Goal: Information Seeking & Learning: Stay updated

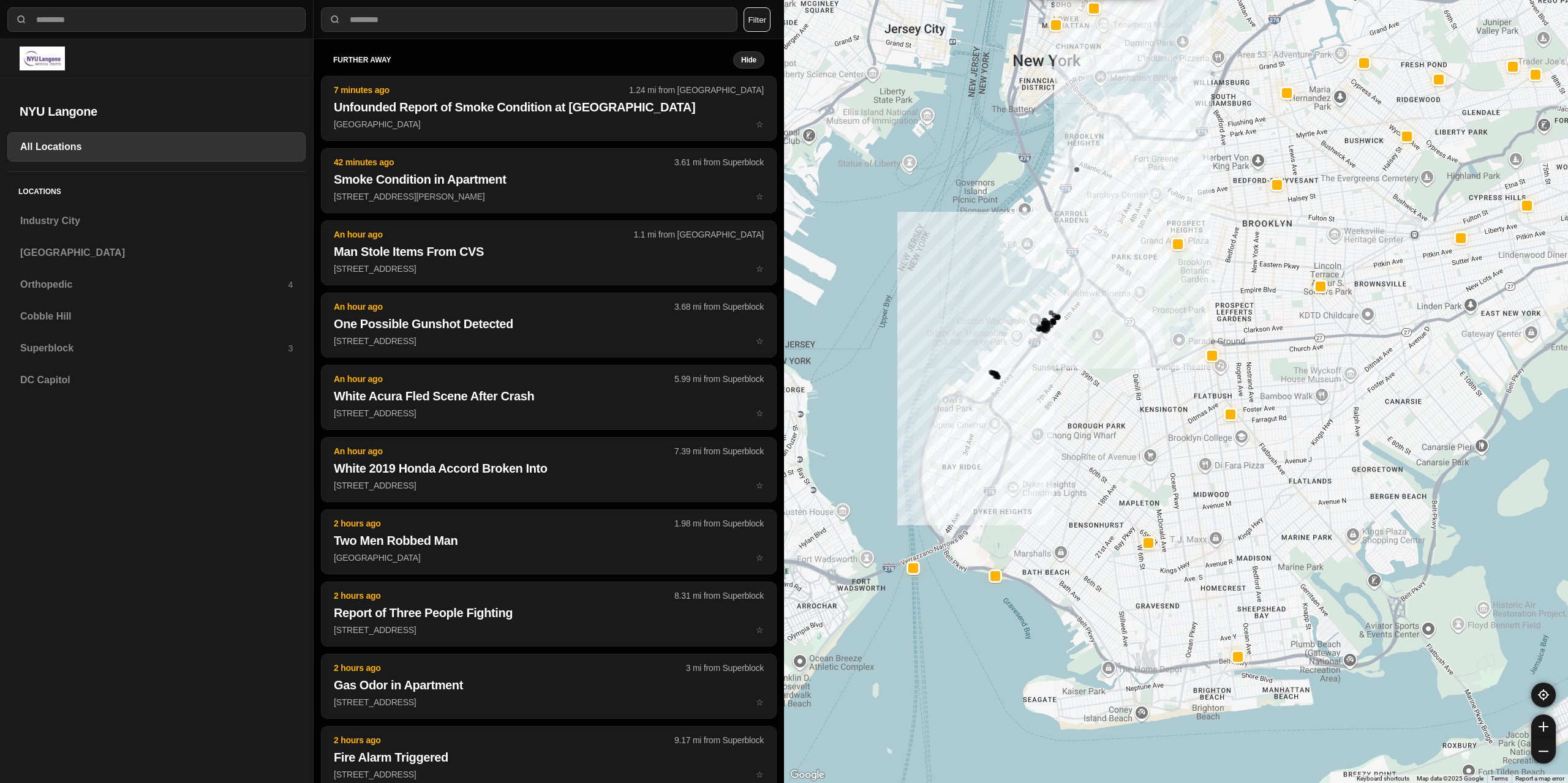
select select "*"
click at [71, 354] on h3 "Superblock" at bounding box center [154, 348] width 268 height 15
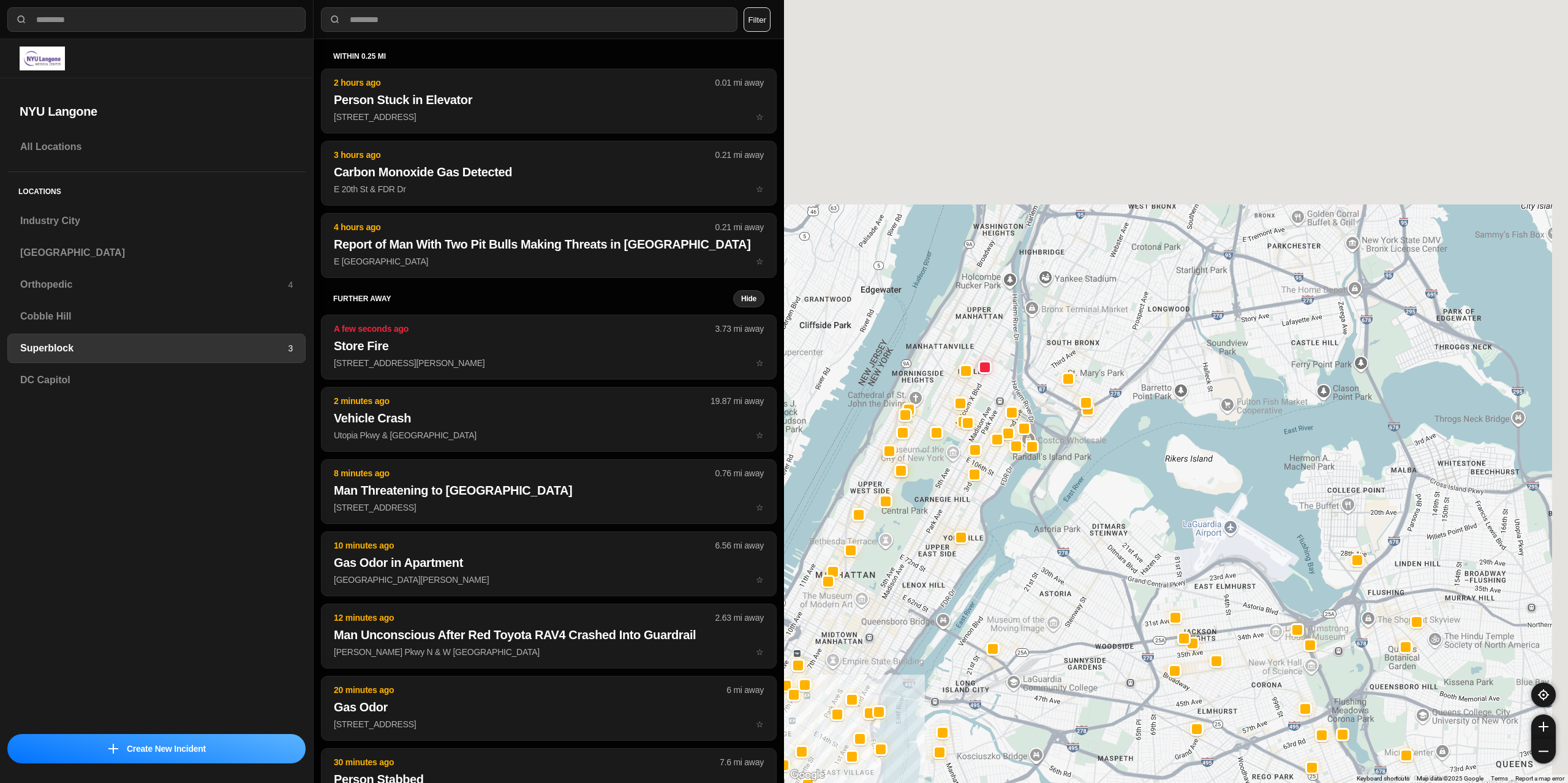
drag, startPoint x: 1024, startPoint y: 238, endPoint x: 880, endPoint y: 611, distance: 399.8
click at [880, 611] on div at bounding box center [1176, 392] width 784 height 783
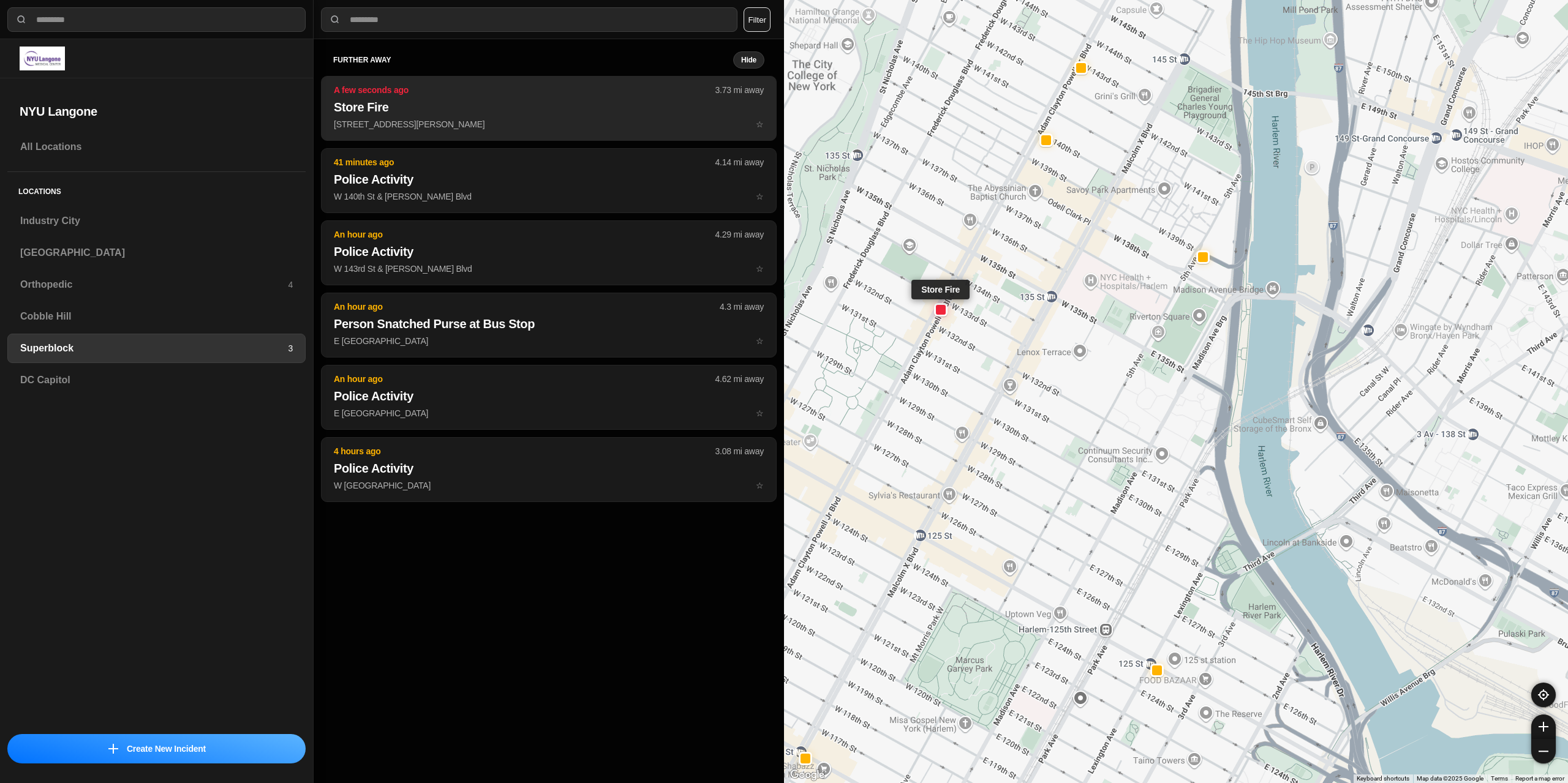
click at [529, 121] on p "[STREET_ADDRESS][PERSON_NAME] ☆" at bounding box center [548, 124] width 430 height 13
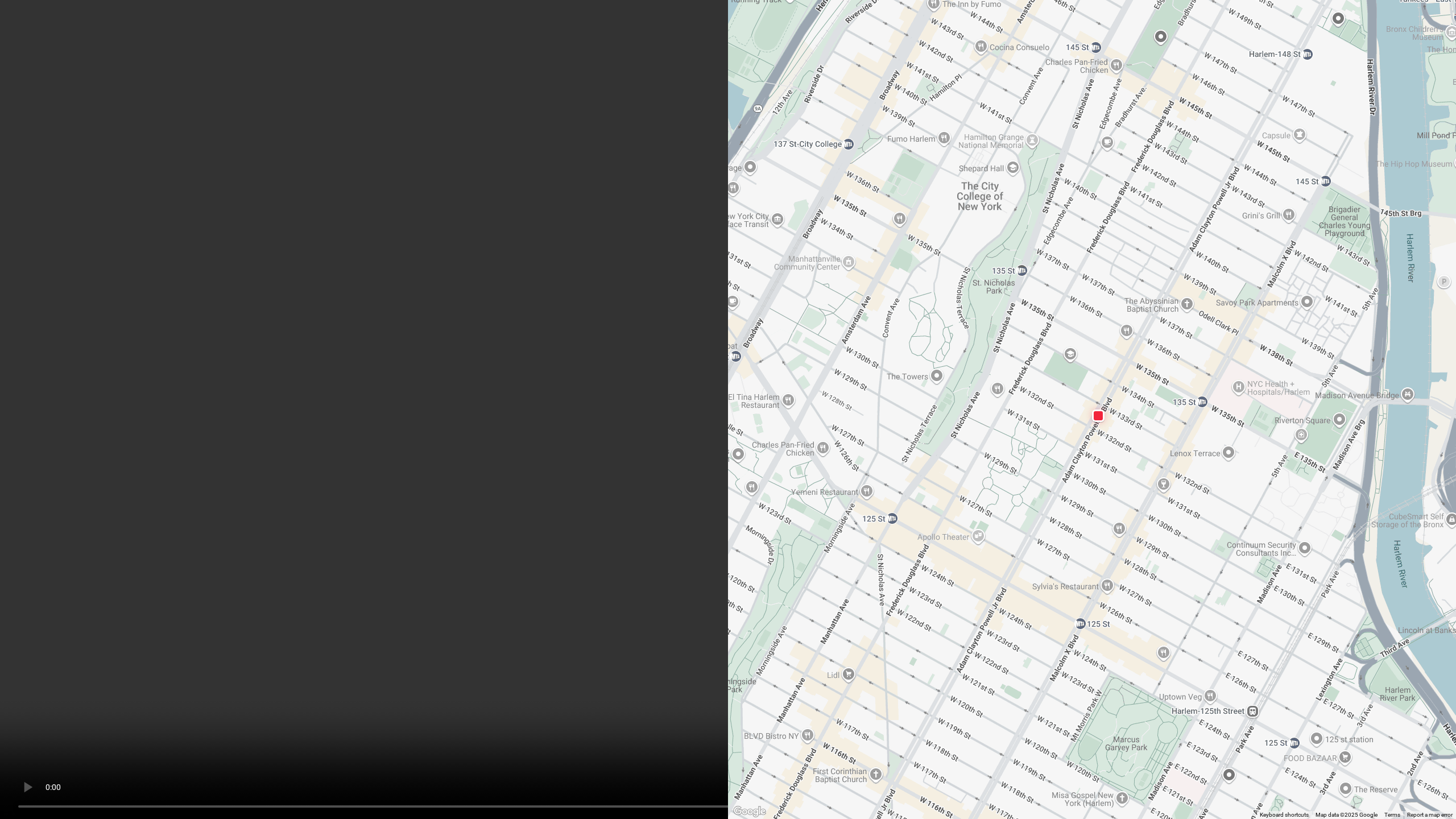
drag, startPoint x: 375, startPoint y: 247, endPoint x: 387, endPoint y: 250, distance: 12.4
click at [376, 247] on video at bounding box center [728, 410] width 1456 height 819
click at [716, 245] on video at bounding box center [728, 410] width 1456 height 819
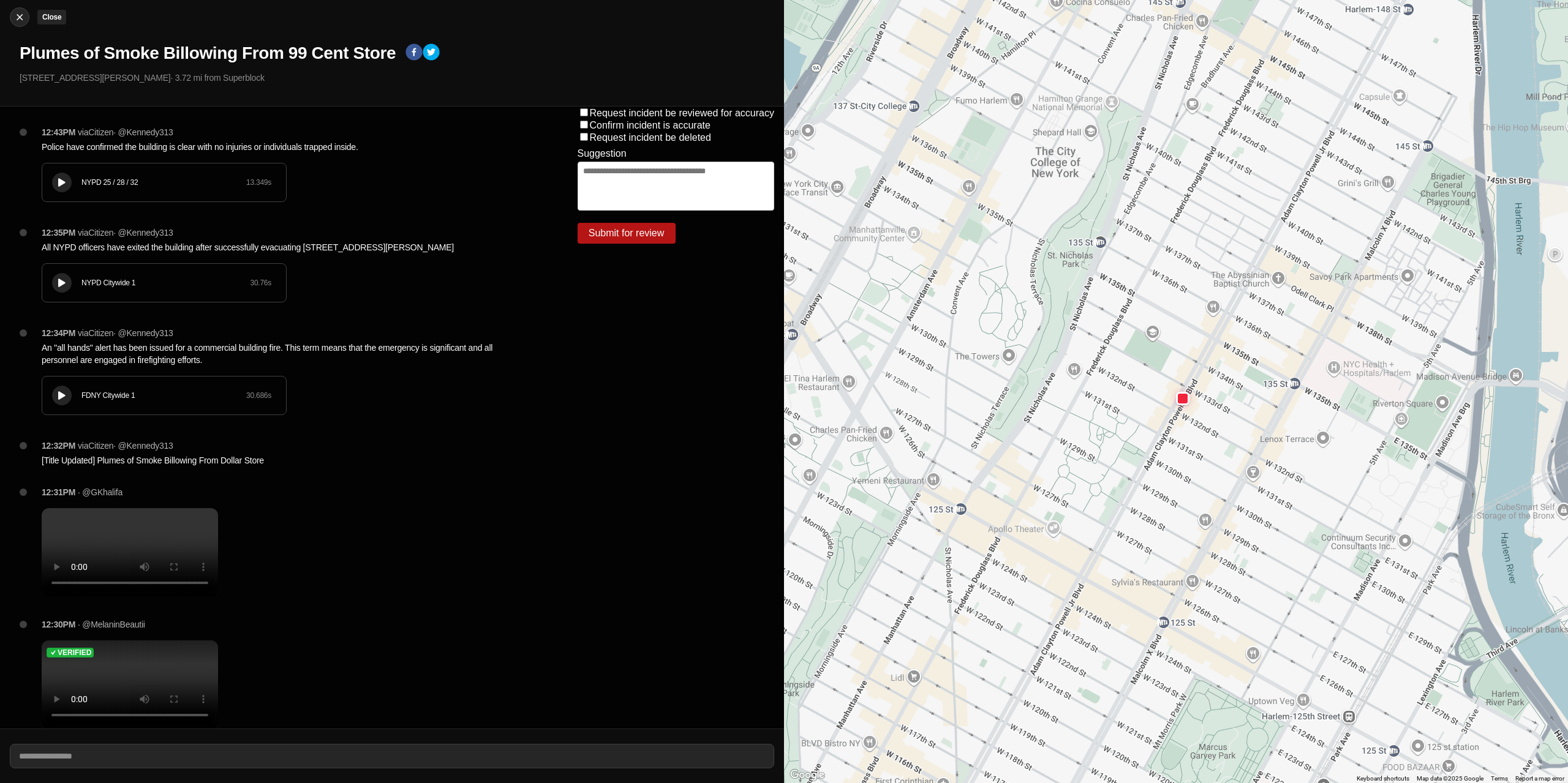
click at [16, 21] on img at bounding box center [19, 17] width 13 height 13
select select "*"
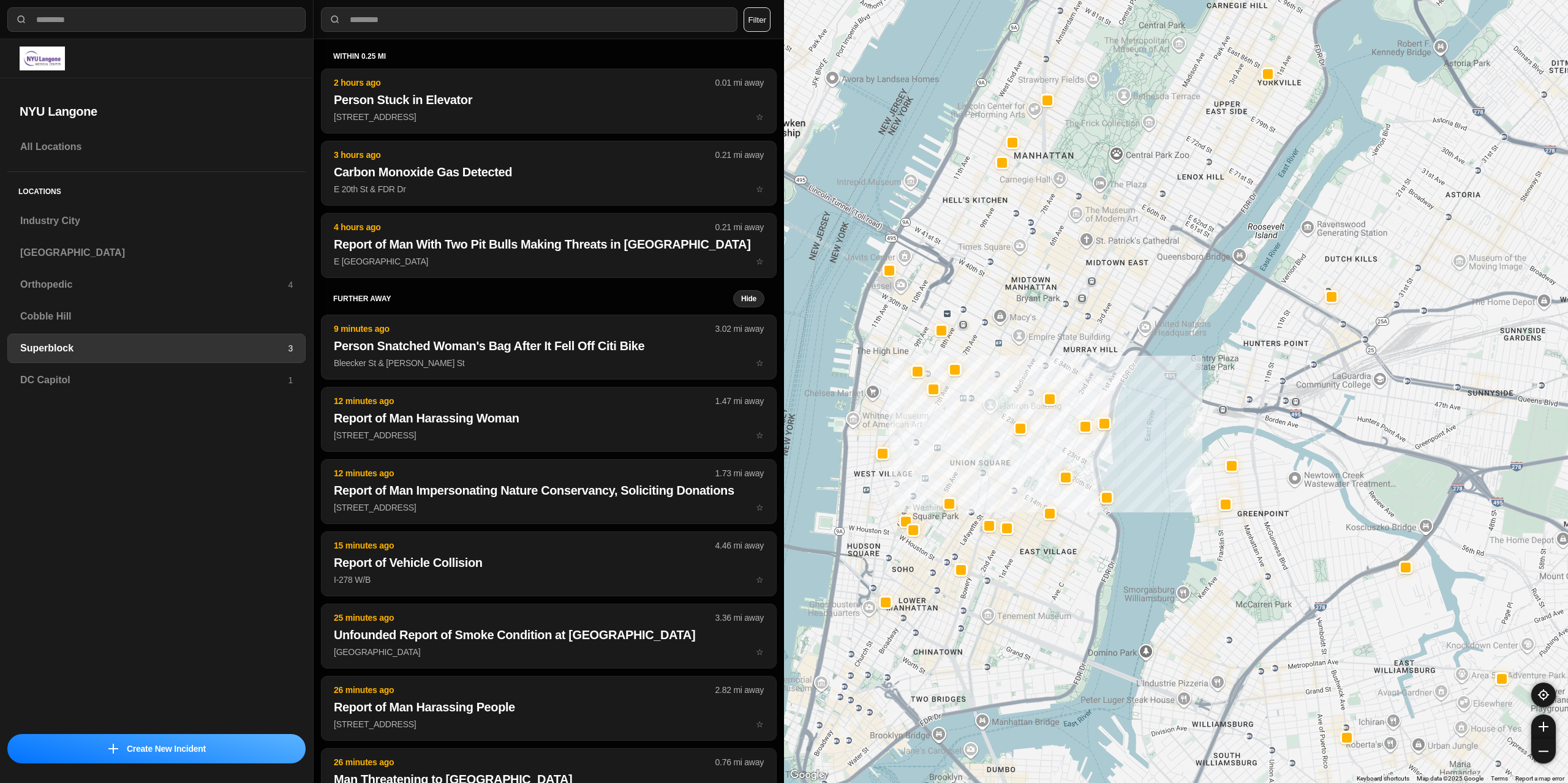
drag, startPoint x: 1092, startPoint y: 216, endPoint x: 800, endPoint y: 357, distance: 324.3
click at [1026, 595] on div at bounding box center [1176, 392] width 784 height 783
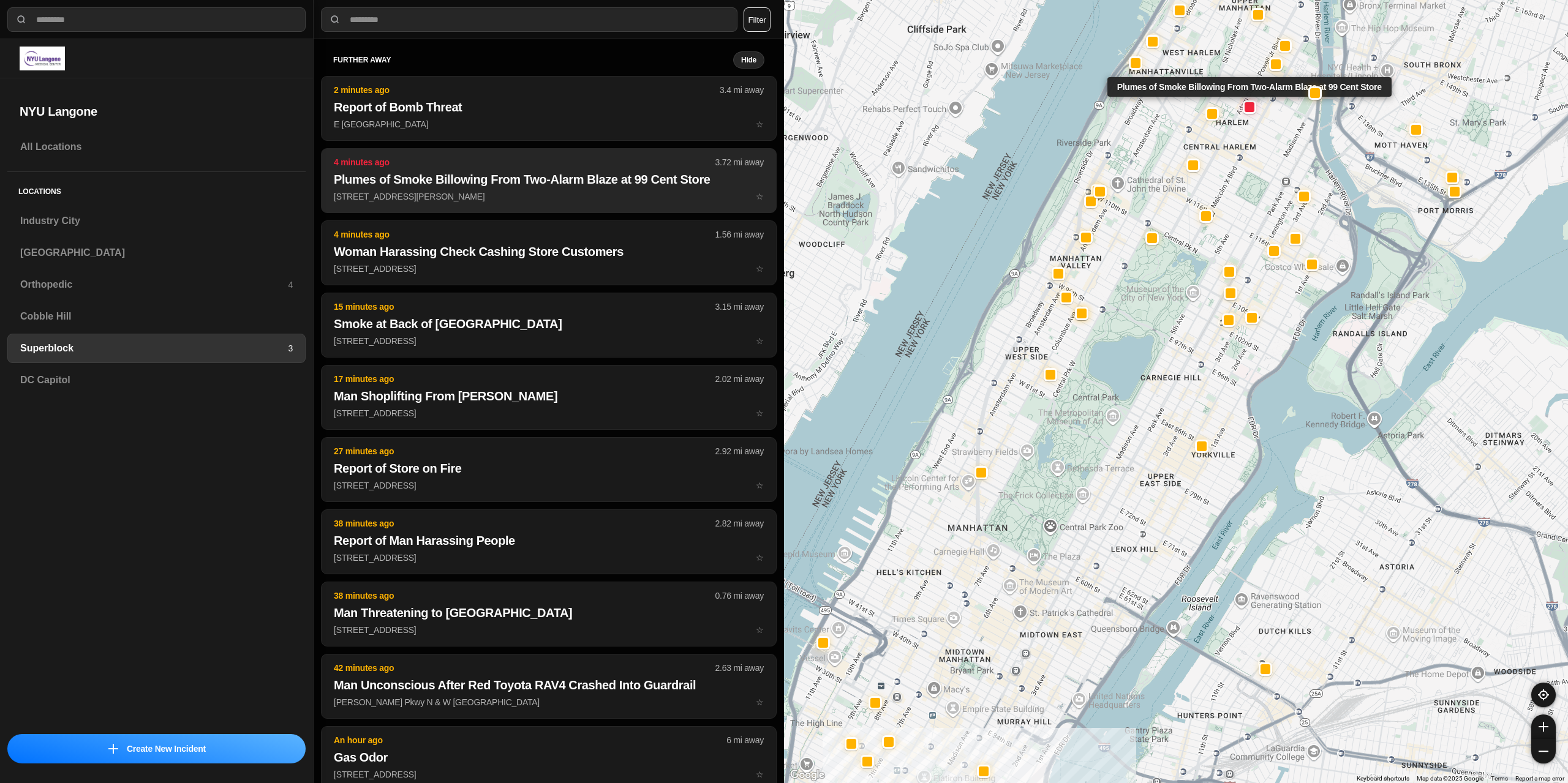
click at [528, 193] on p "[STREET_ADDRESS][PERSON_NAME] ☆" at bounding box center [548, 196] width 430 height 13
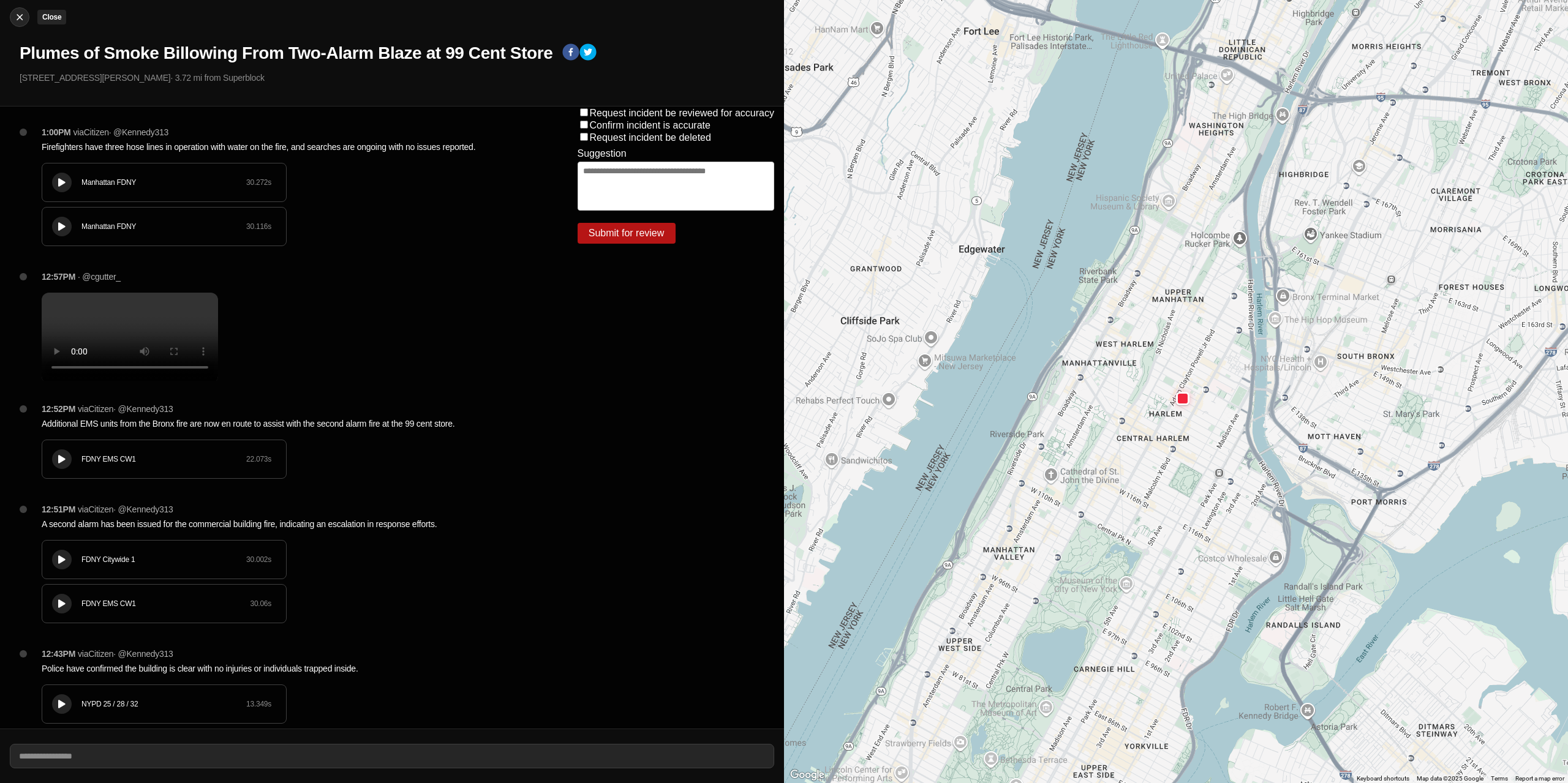
click at [25, 19] on img at bounding box center [19, 17] width 13 height 13
select select "*"
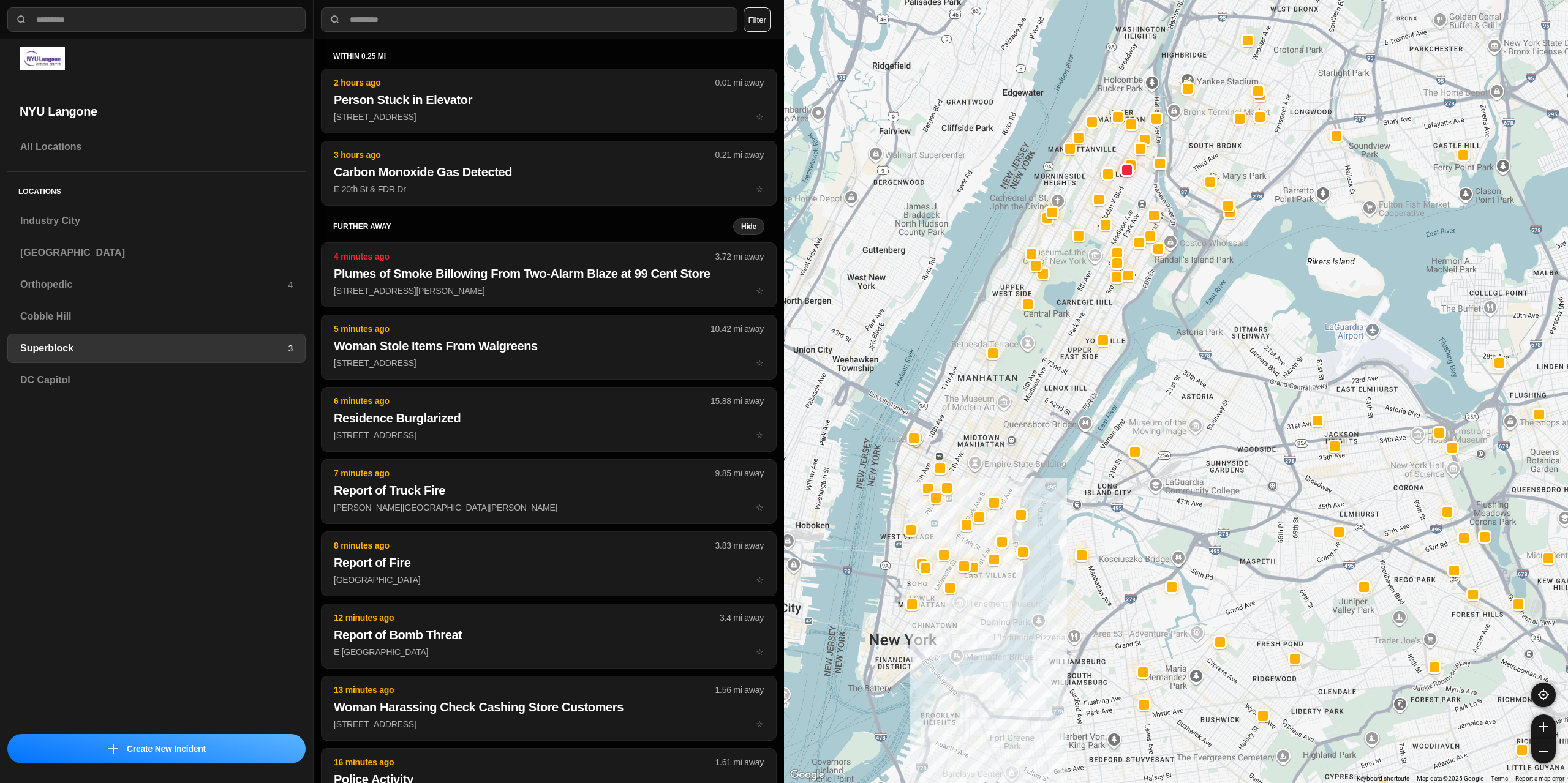
drag, startPoint x: 994, startPoint y: 499, endPoint x: 975, endPoint y: 529, distance: 35.5
click at [975, 529] on div at bounding box center [1176, 392] width 784 height 783
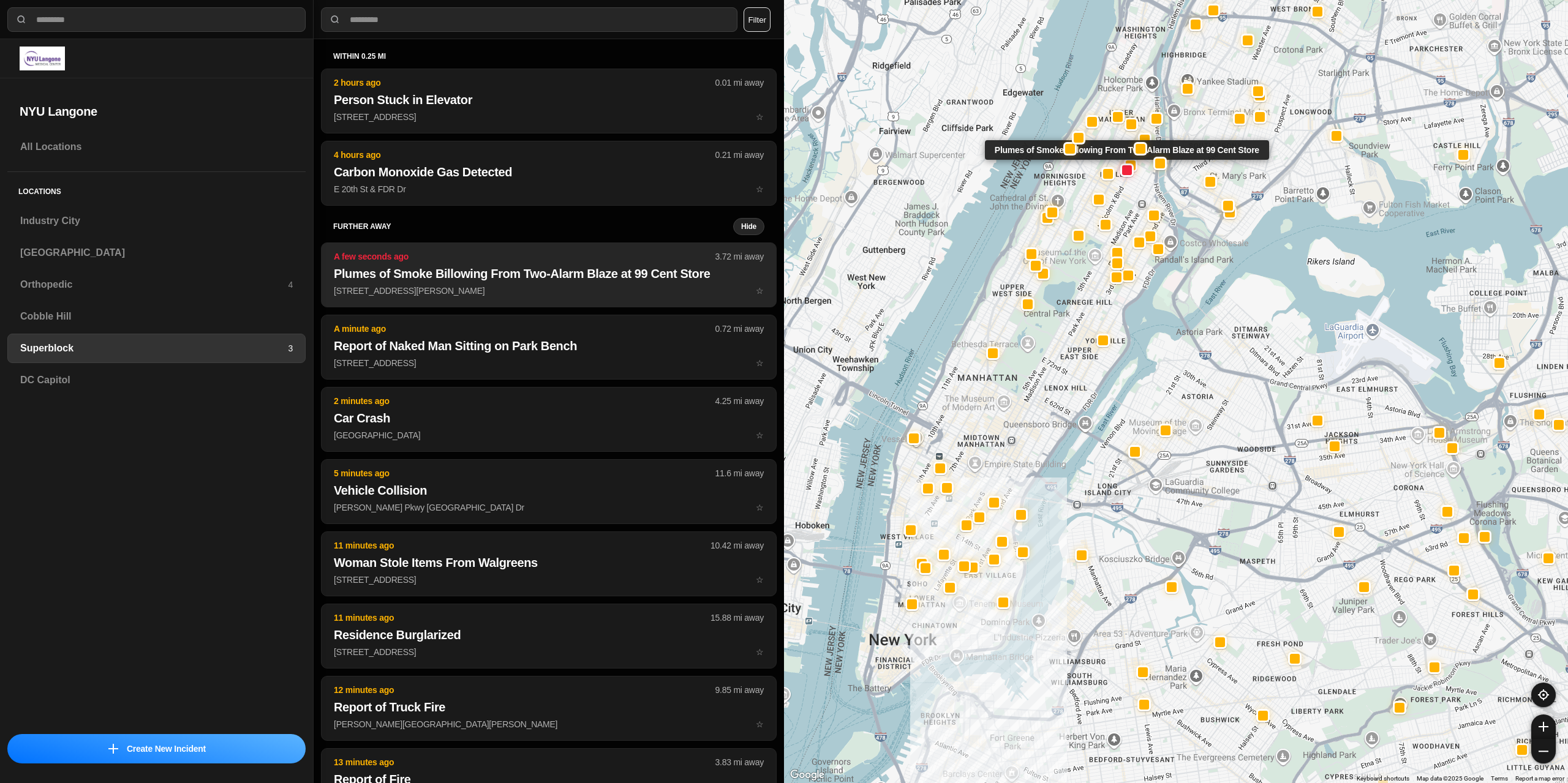
click at [445, 257] on p "A few seconds ago" at bounding box center [524, 256] width 381 height 13
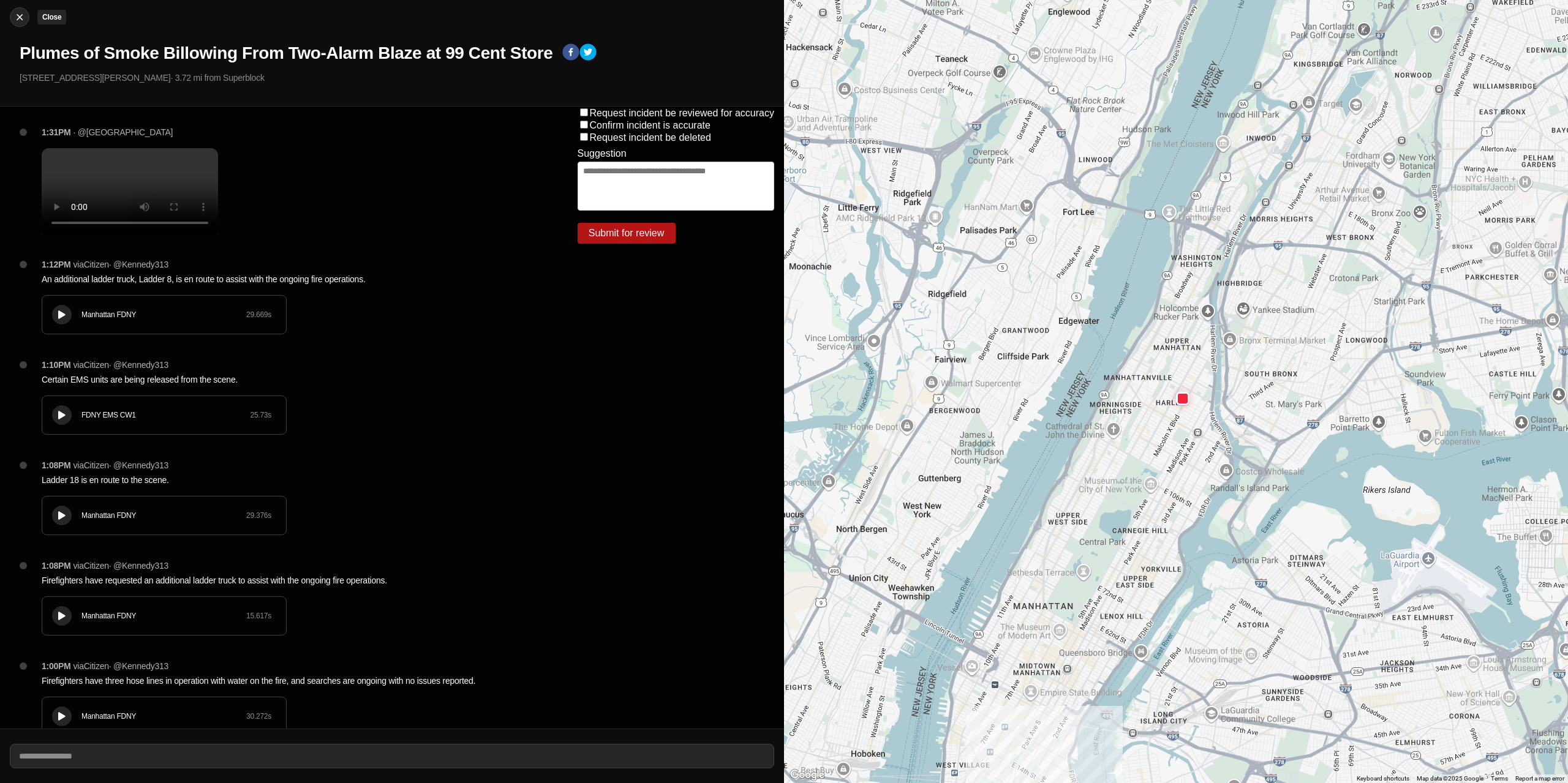
click at [24, 21] on img at bounding box center [19, 17] width 13 height 13
select select "*"
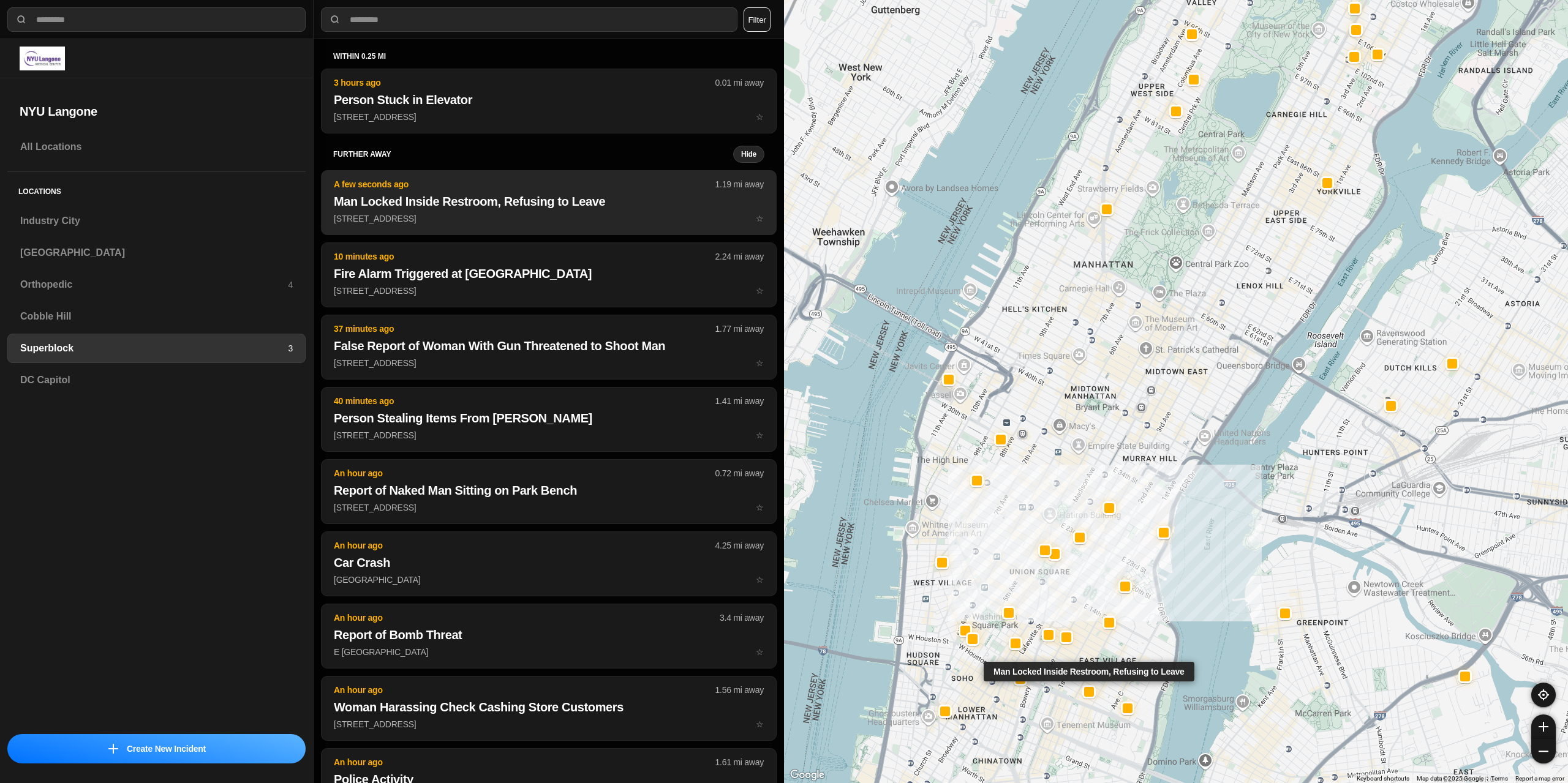
click at [505, 213] on p "[STREET_ADDRESS] ☆" at bounding box center [548, 219] width 430 height 13
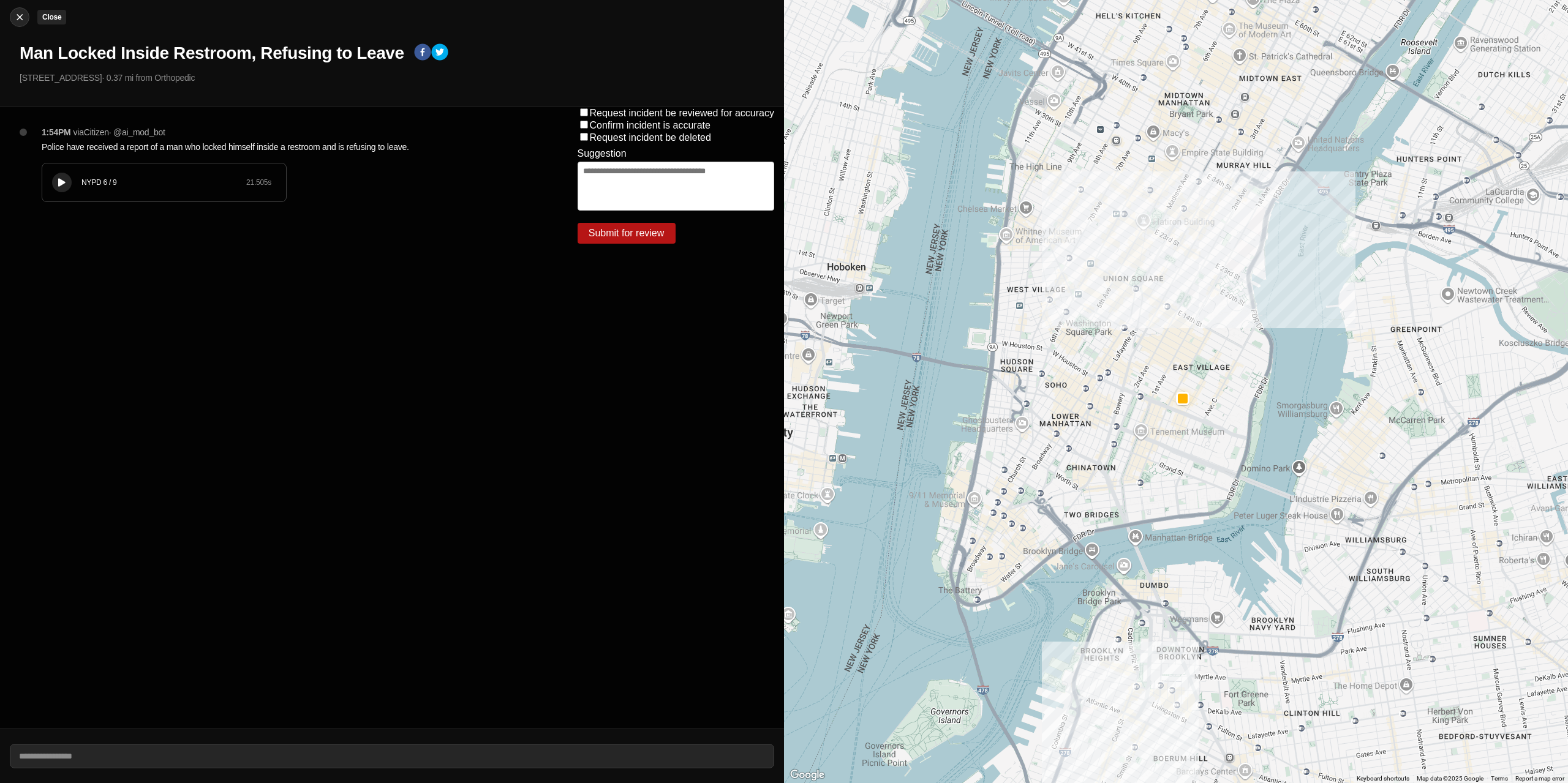
click at [17, 23] on img at bounding box center [19, 17] width 13 height 13
select select "*"
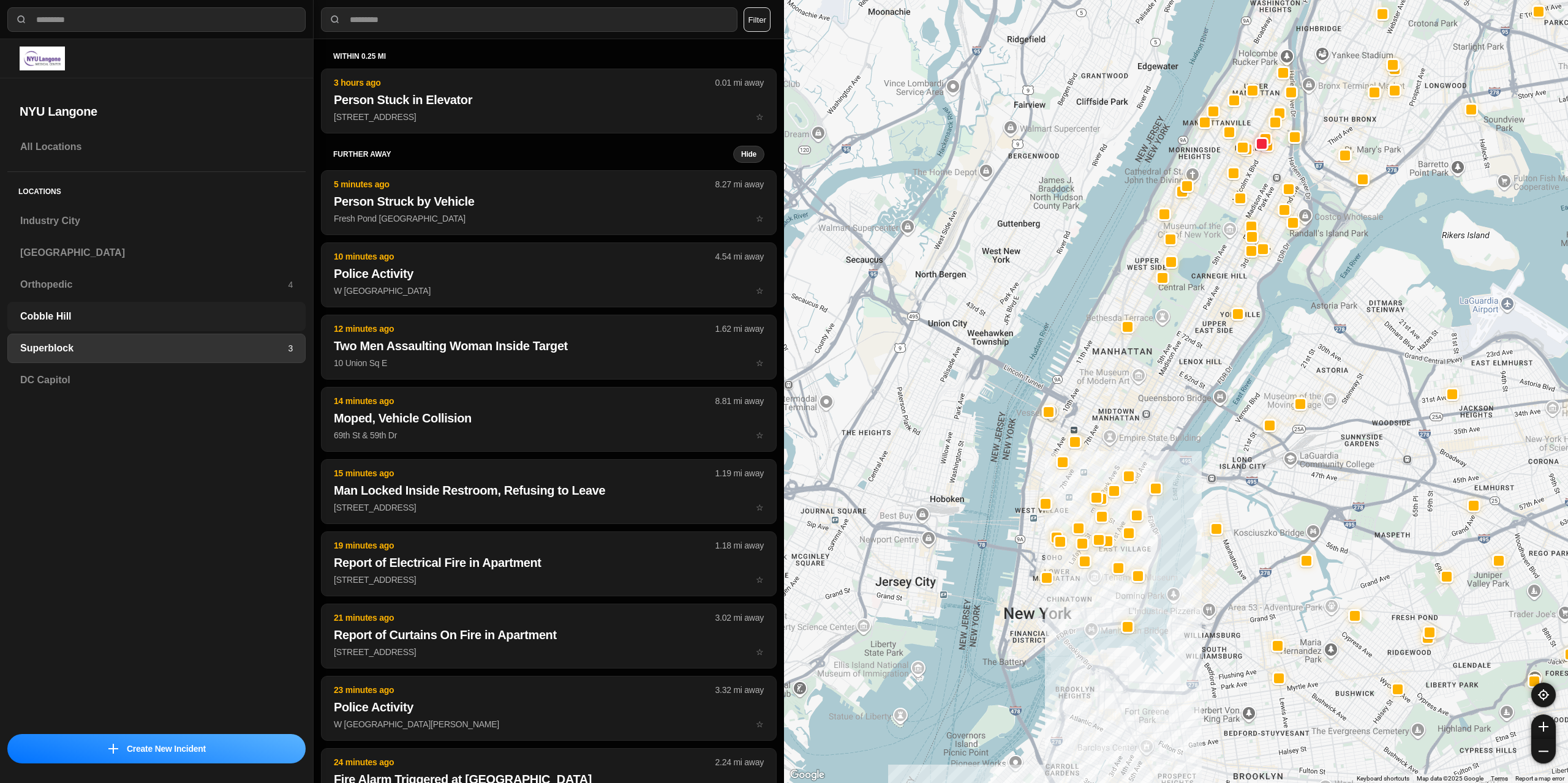
drag, startPoint x: 60, startPoint y: 322, endPoint x: 65, endPoint y: 315, distance: 8.6
click at [60, 322] on h3 "Cobble Hill" at bounding box center [156, 316] width 272 height 15
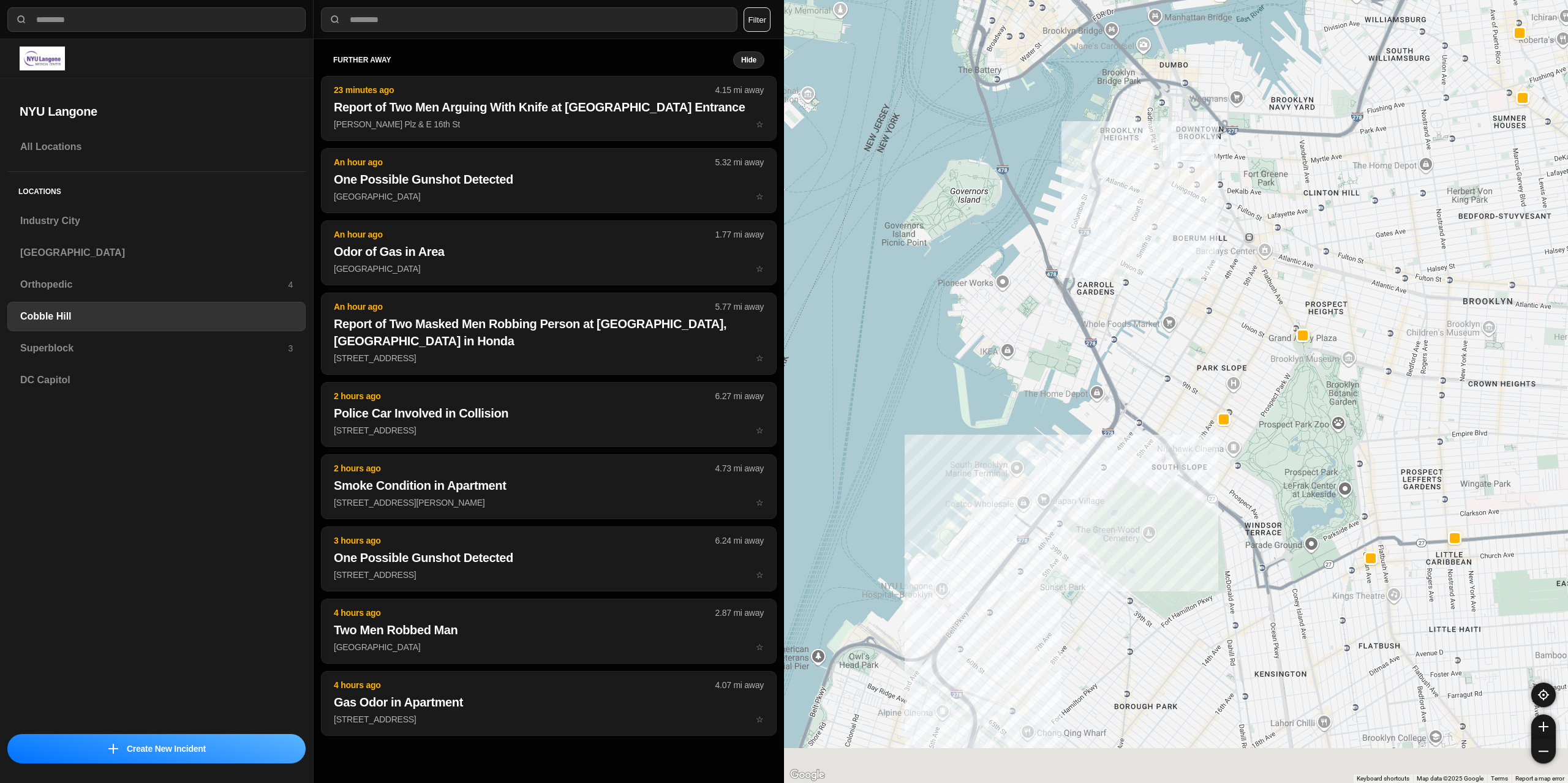
drag, startPoint x: 1038, startPoint y: 539, endPoint x: 1155, endPoint y: 305, distance: 261.6
click at [1155, 305] on div at bounding box center [1176, 392] width 784 height 783
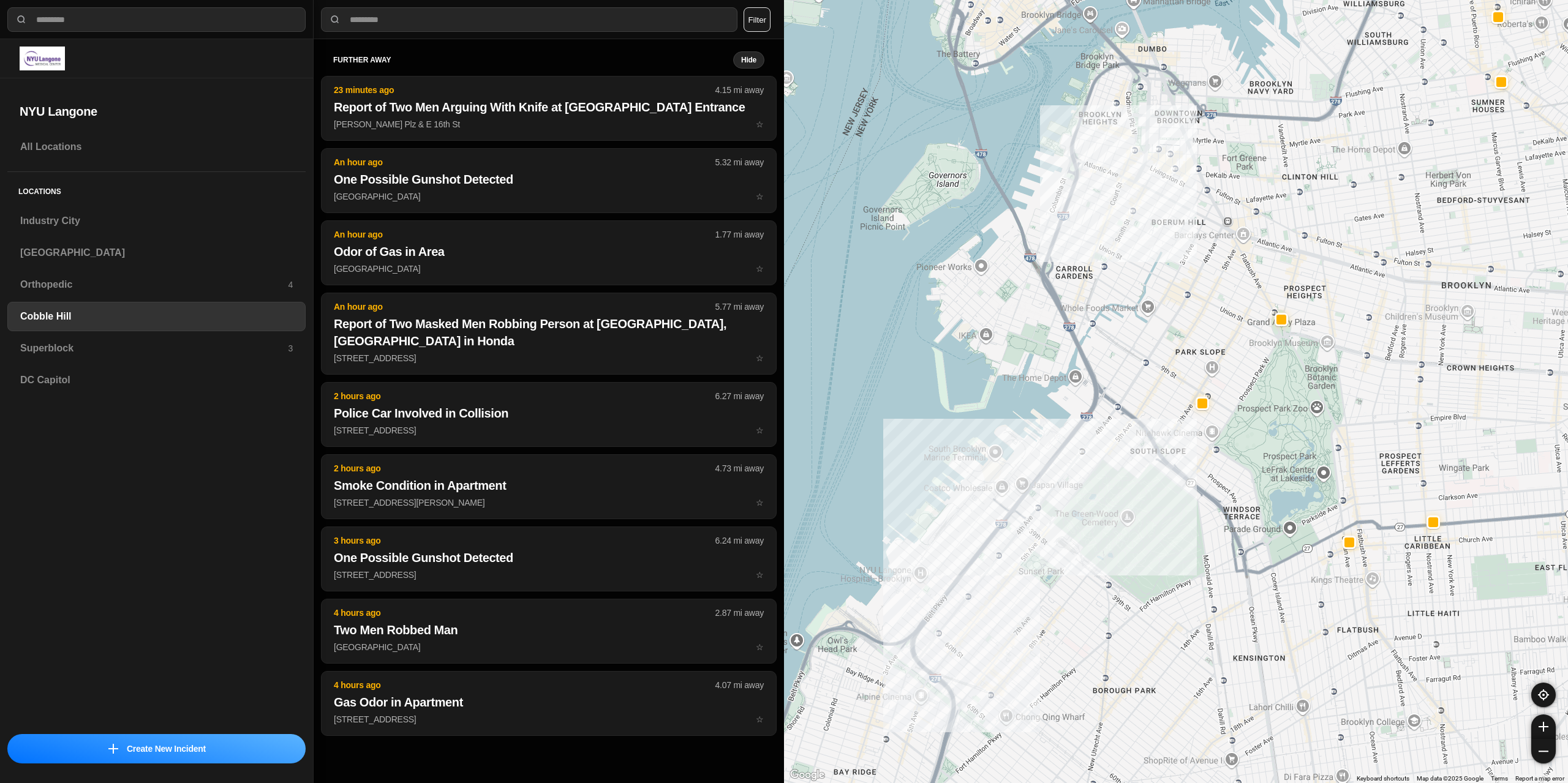
drag, startPoint x: 1052, startPoint y: 553, endPoint x: 985, endPoint y: 628, distance: 100.6
click at [985, 628] on div at bounding box center [1176, 392] width 784 height 783
